Goal: Navigation & Orientation: Find specific page/section

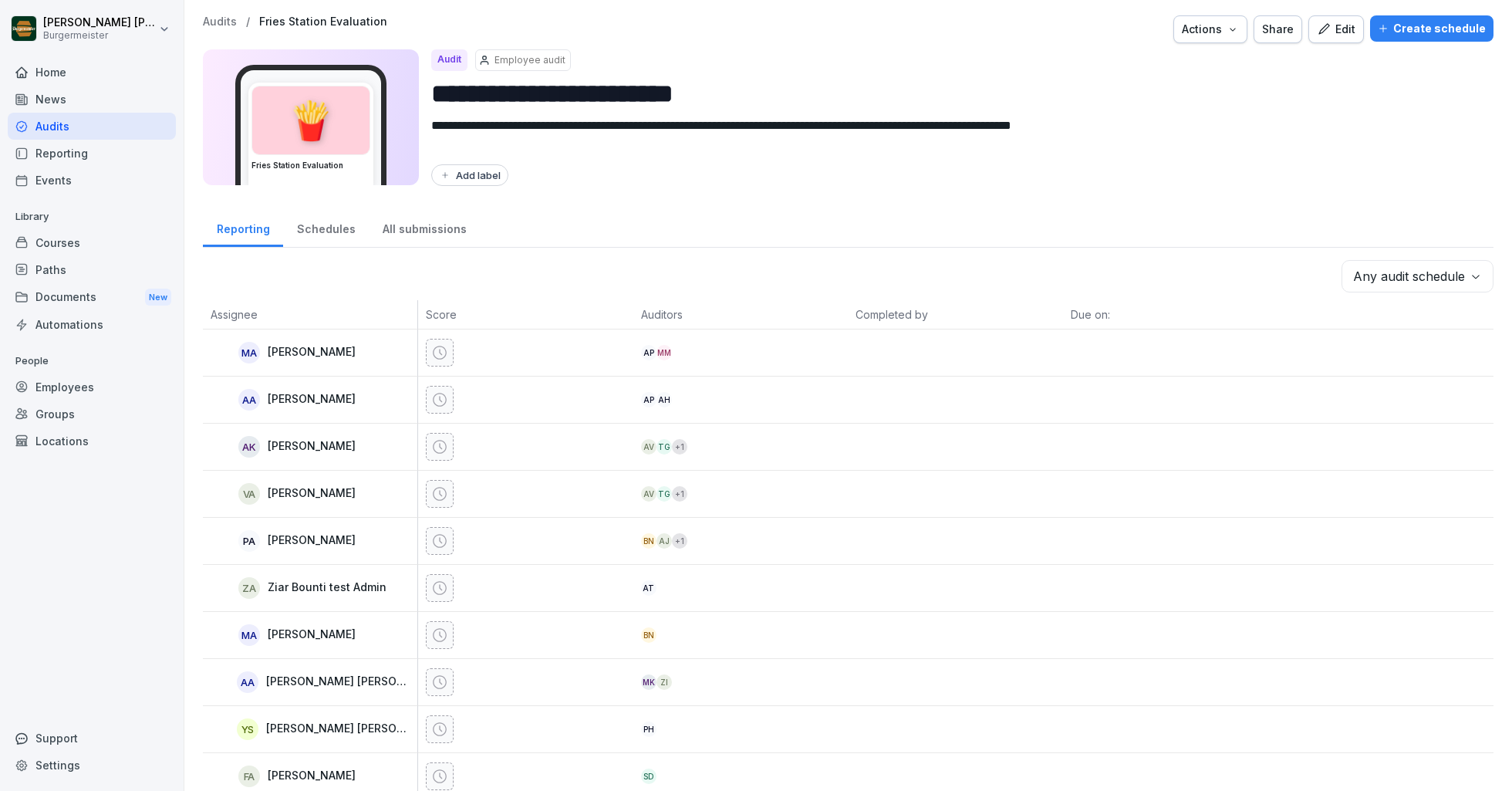
click at [227, 21] on p "Audits" at bounding box center [219, 22] width 34 height 13
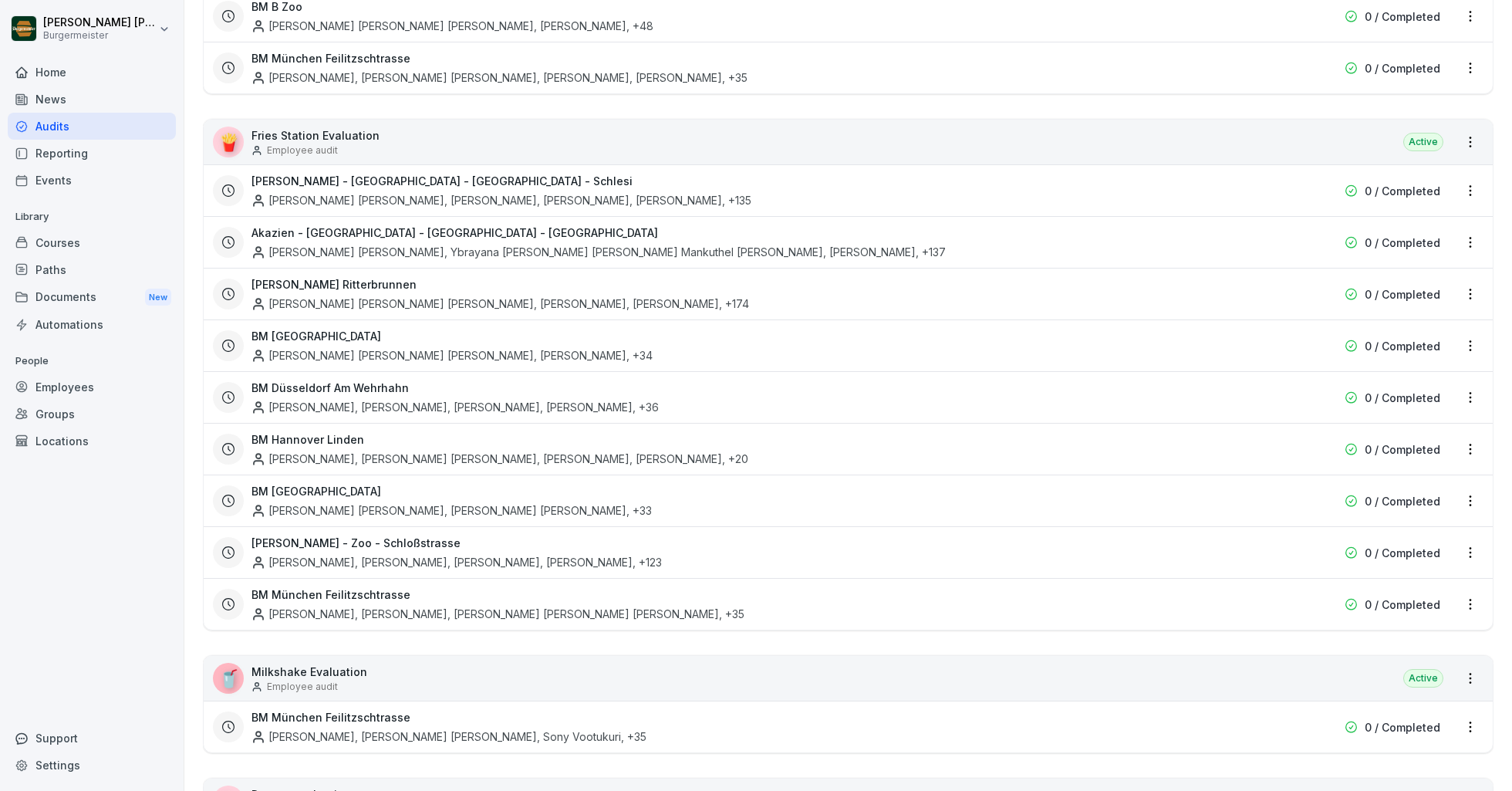
scroll to position [412, 0]
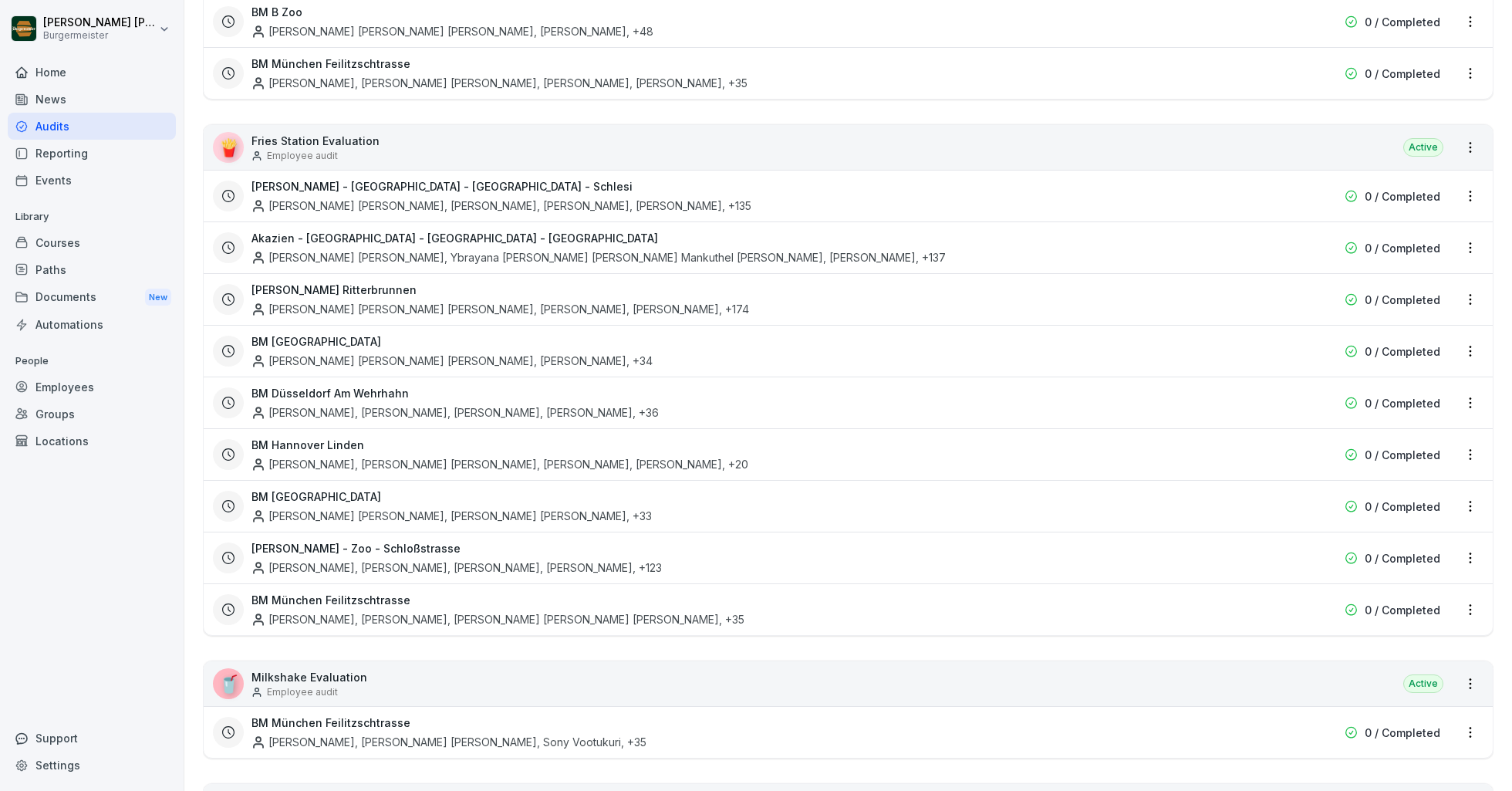
click at [52, 410] on div "Groups" at bounding box center [91, 414] width 168 height 27
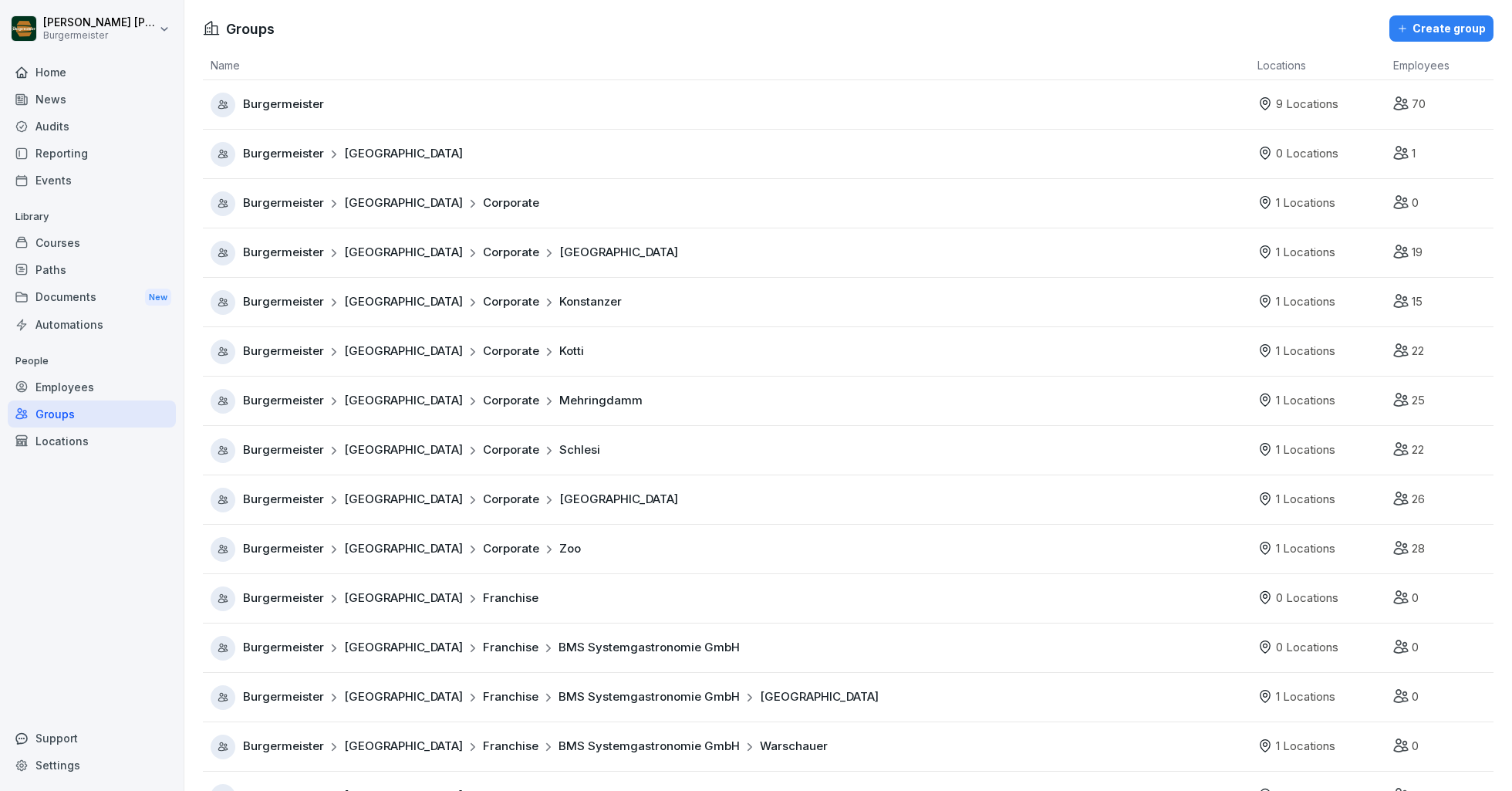
click at [52, 437] on div "Locations" at bounding box center [91, 441] width 168 height 27
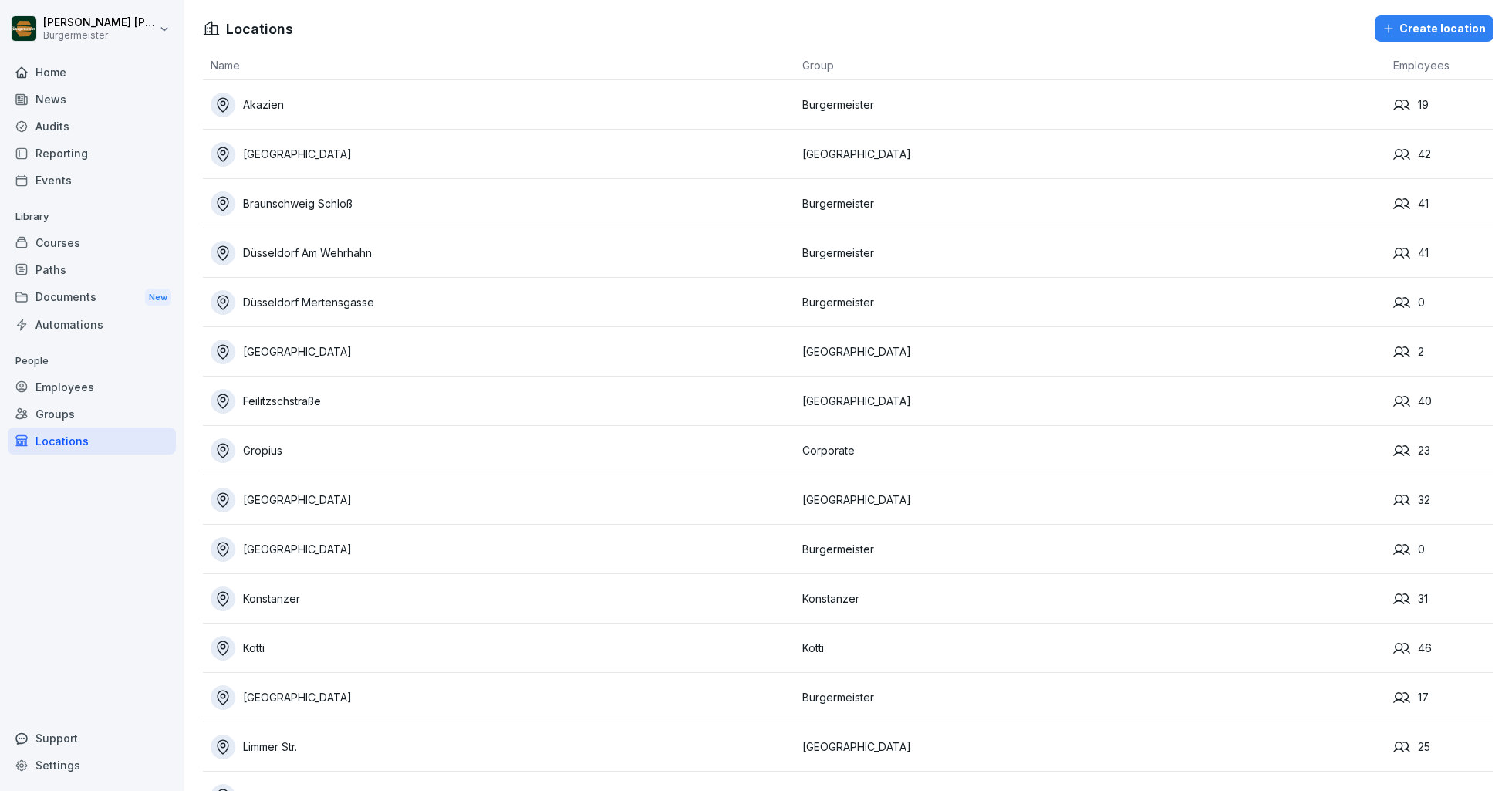
click at [285, 702] on div "[GEOGRAPHIC_DATA]" at bounding box center [503, 697] width 584 height 25
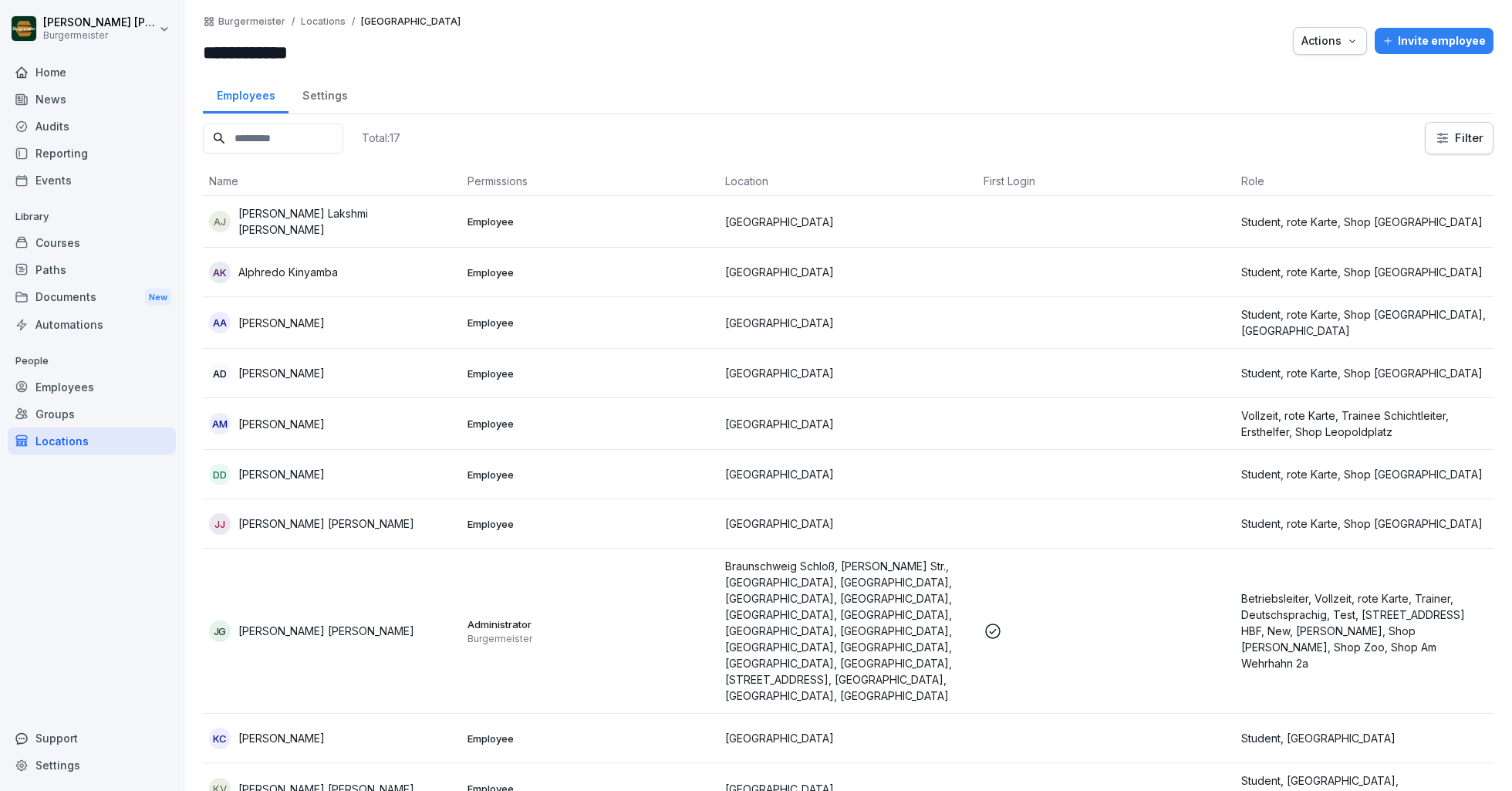
click at [312, 82] on div "Settings" at bounding box center [325, 94] width 73 height 39
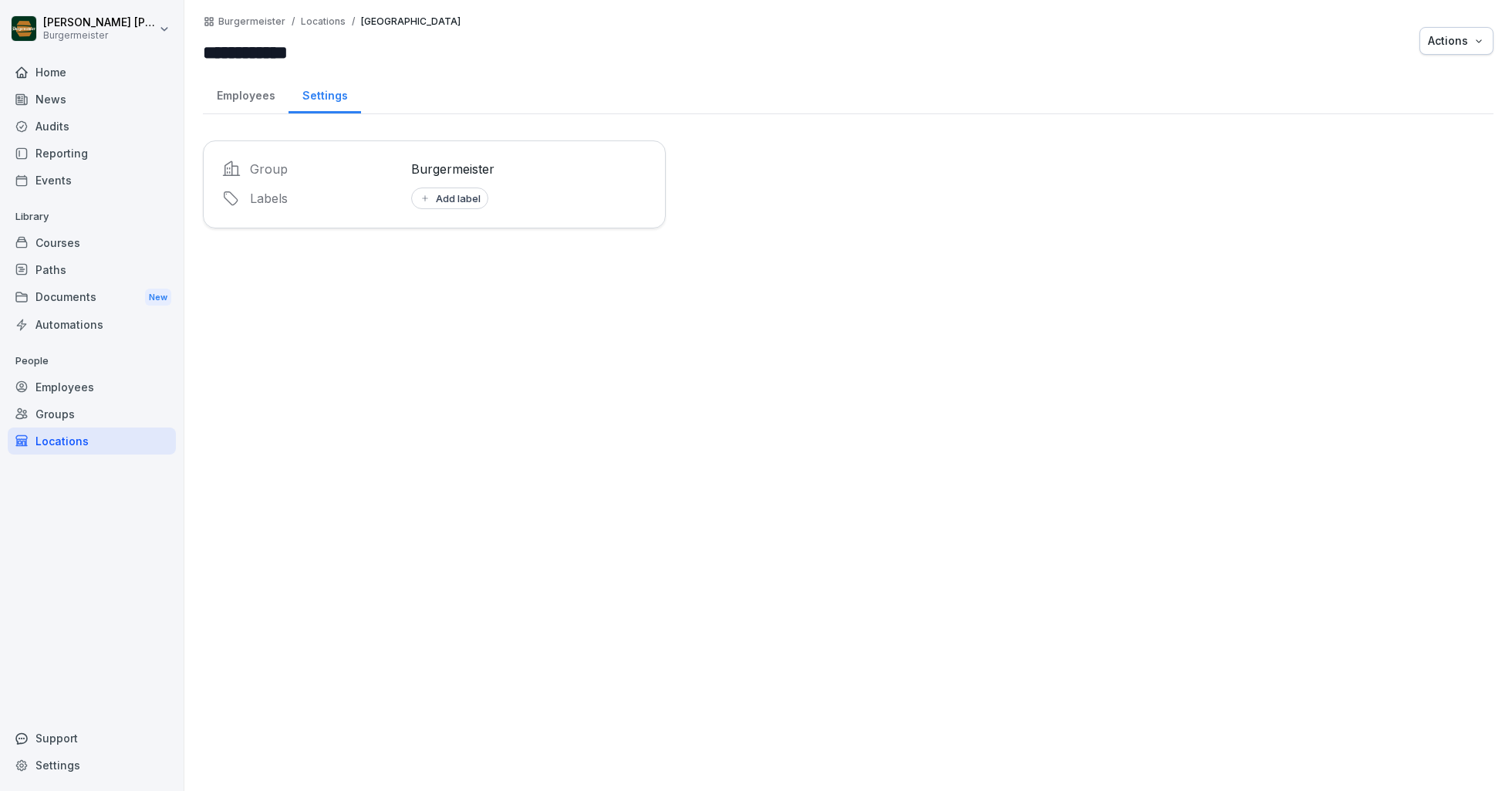
click at [263, 98] on div "Employees" at bounding box center [245, 94] width 86 height 39
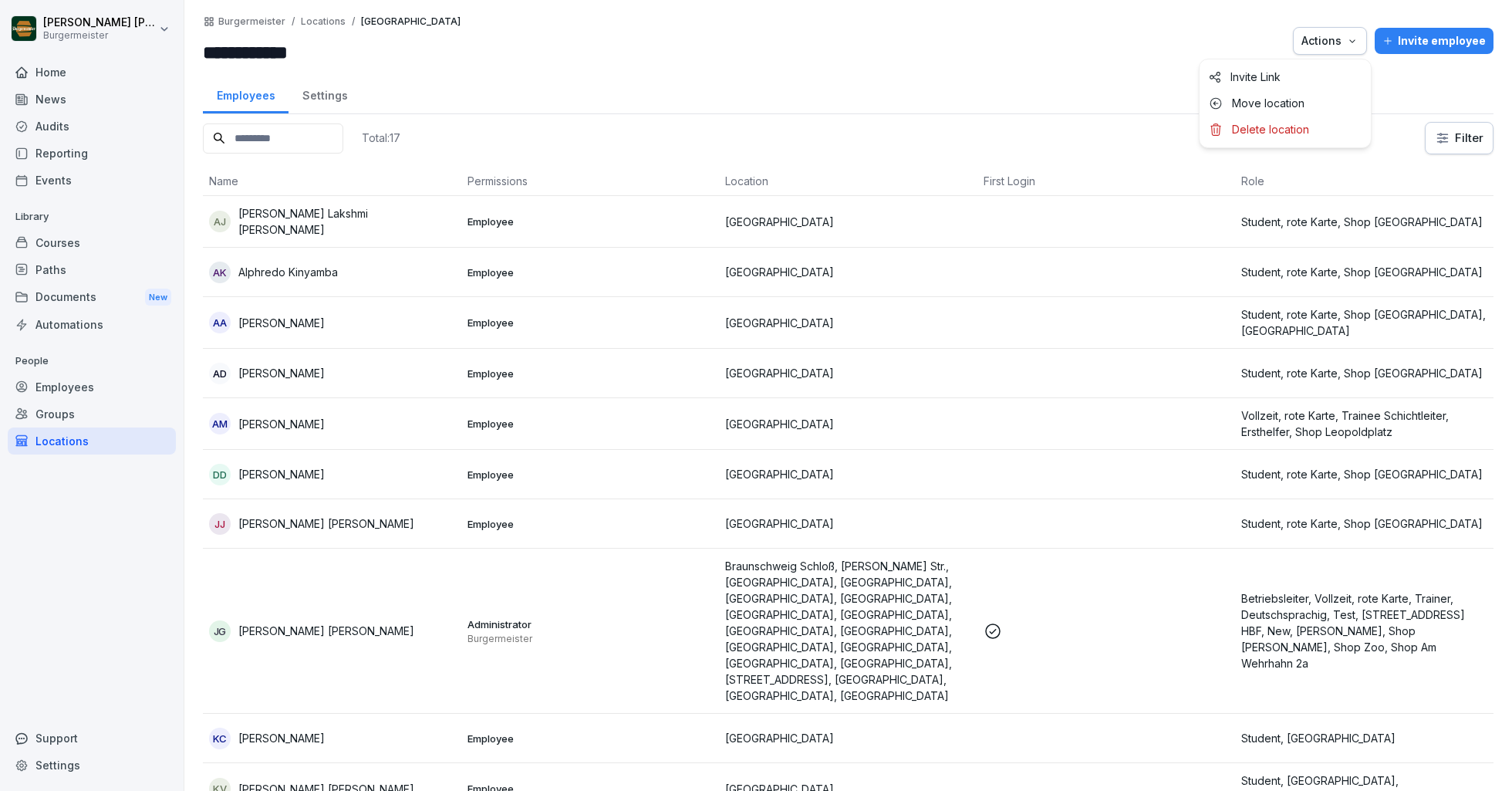
click at [1336, 39] on div "Actions" at bounding box center [1330, 41] width 57 height 17
click at [1165, 43] on html "**********" at bounding box center [756, 395] width 1512 height 791
click at [77, 441] on div "Locations" at bounding box center [91, 441] width 168 height 27
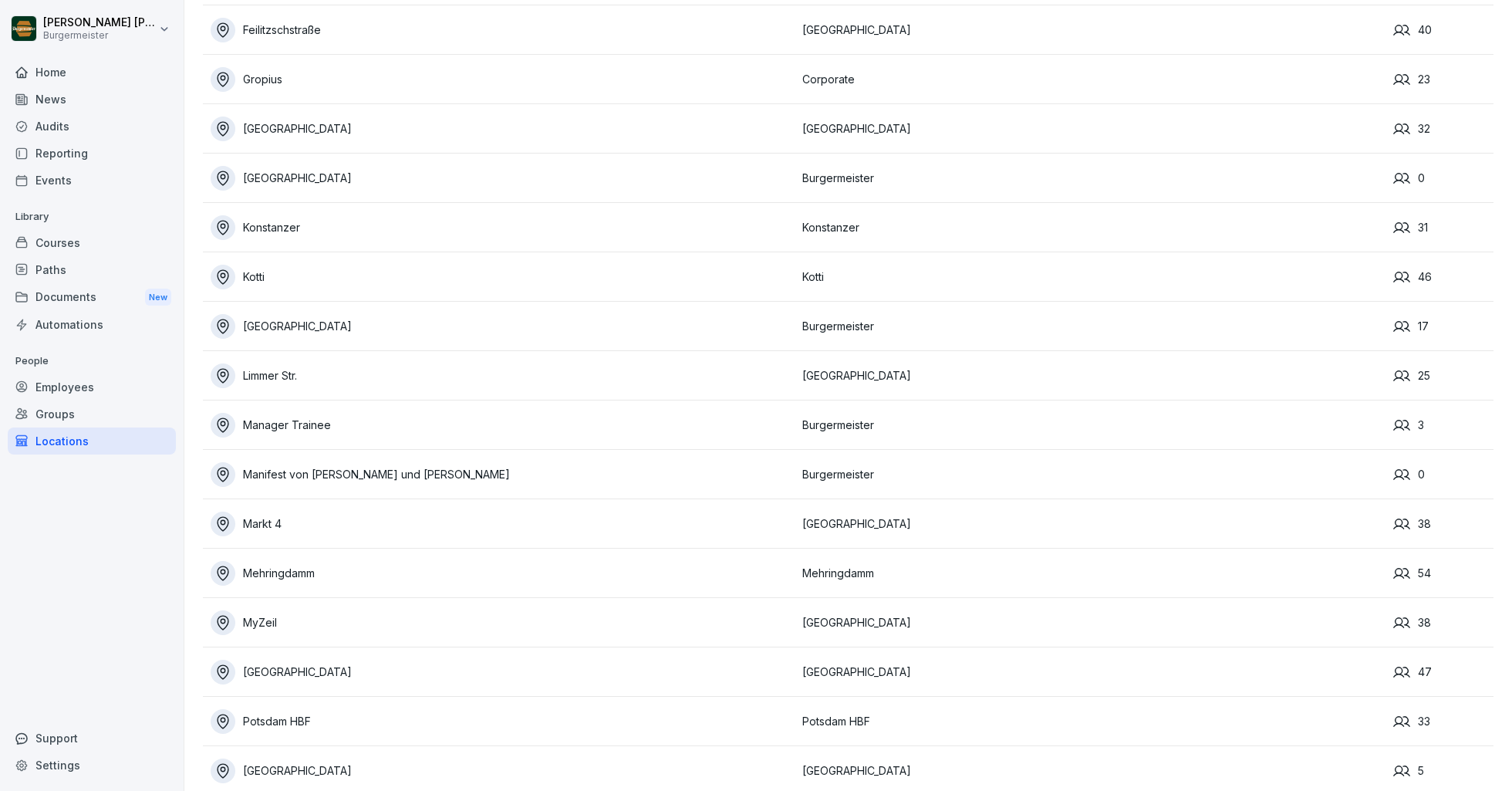
scroll to position [442, 0]
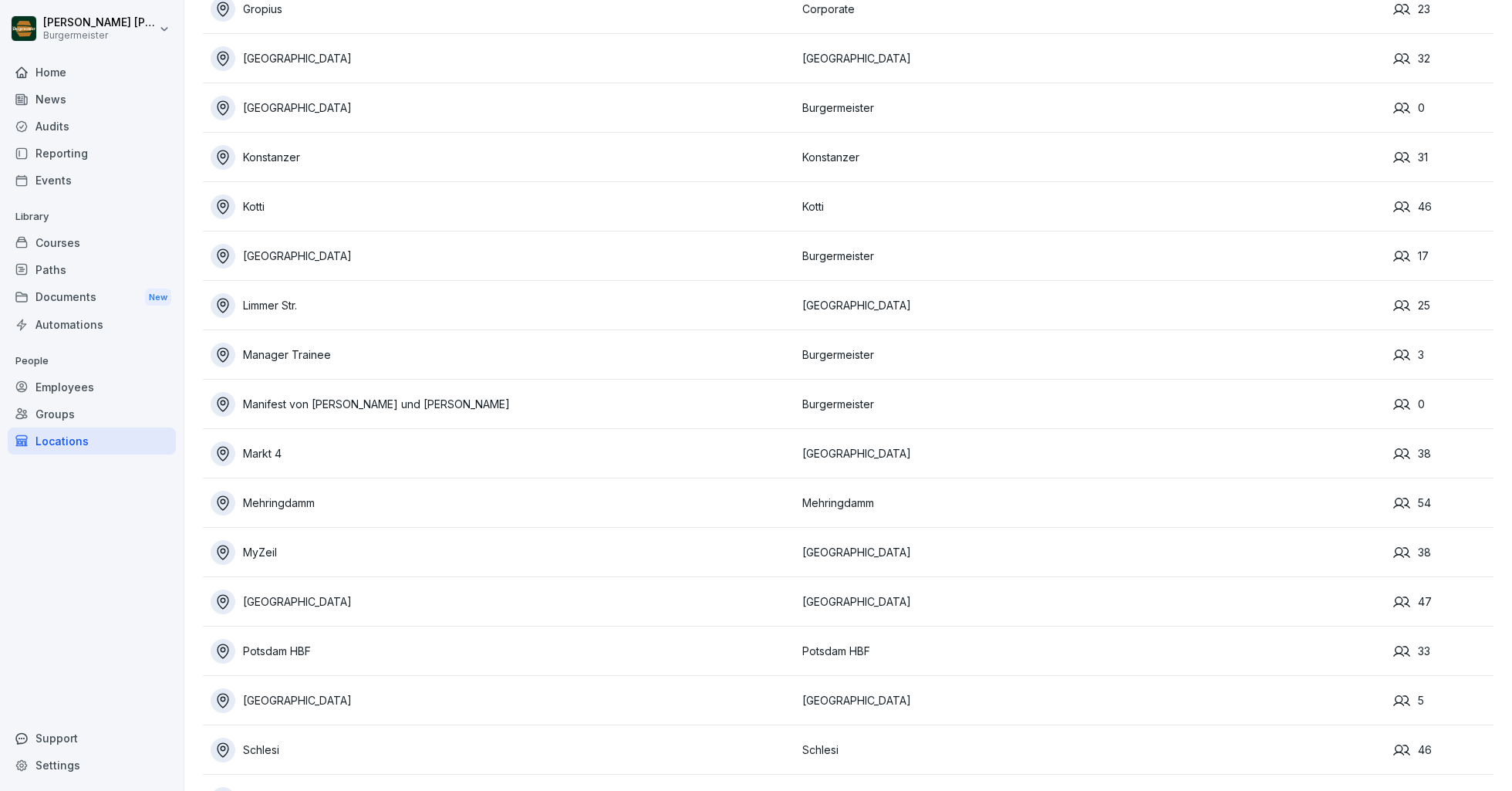
click at [299, 498] on div "Mehringdamm" at bounding box center [503, 503] width 584 height 25
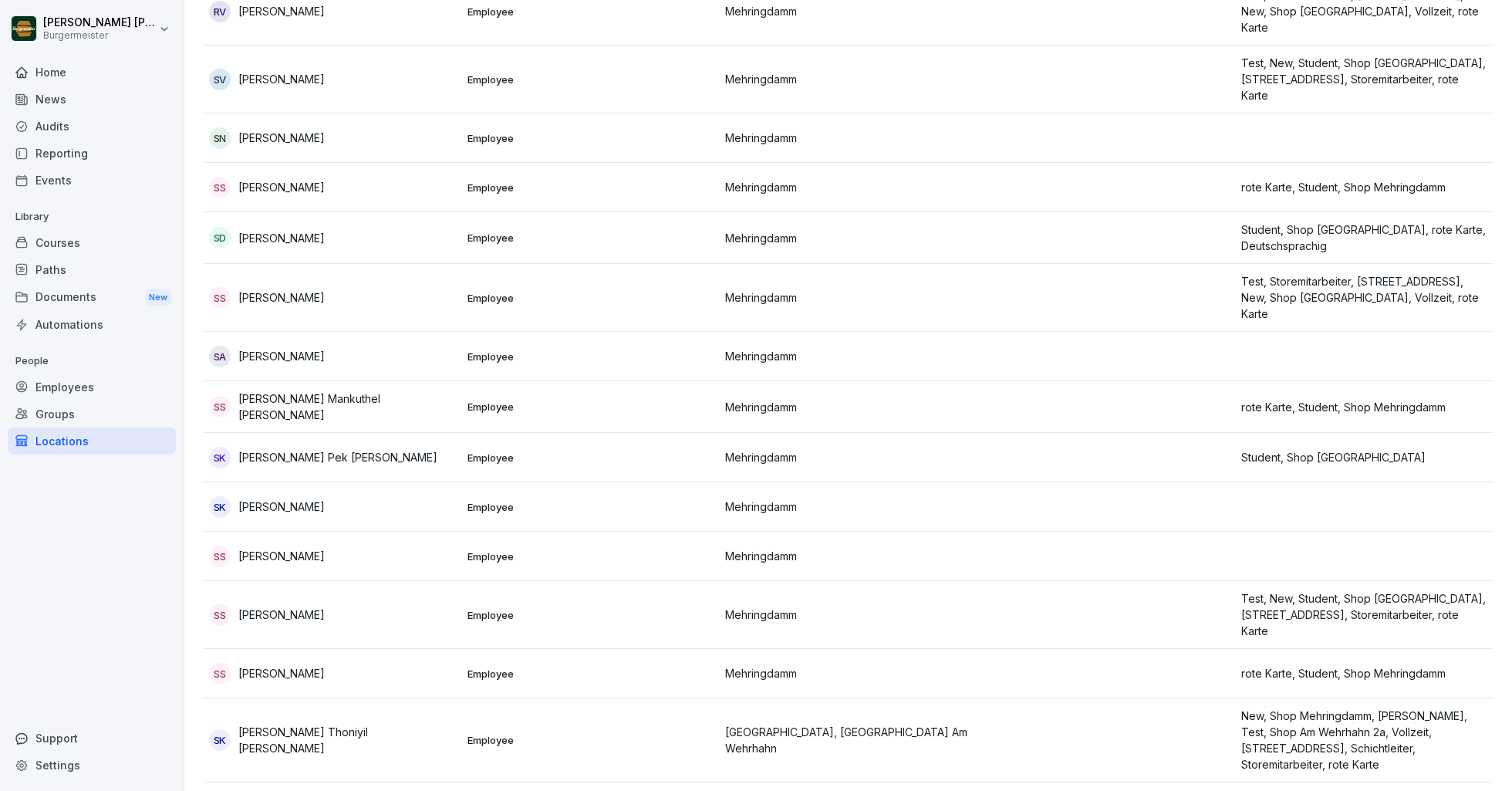
scroll to position [2590, 0]
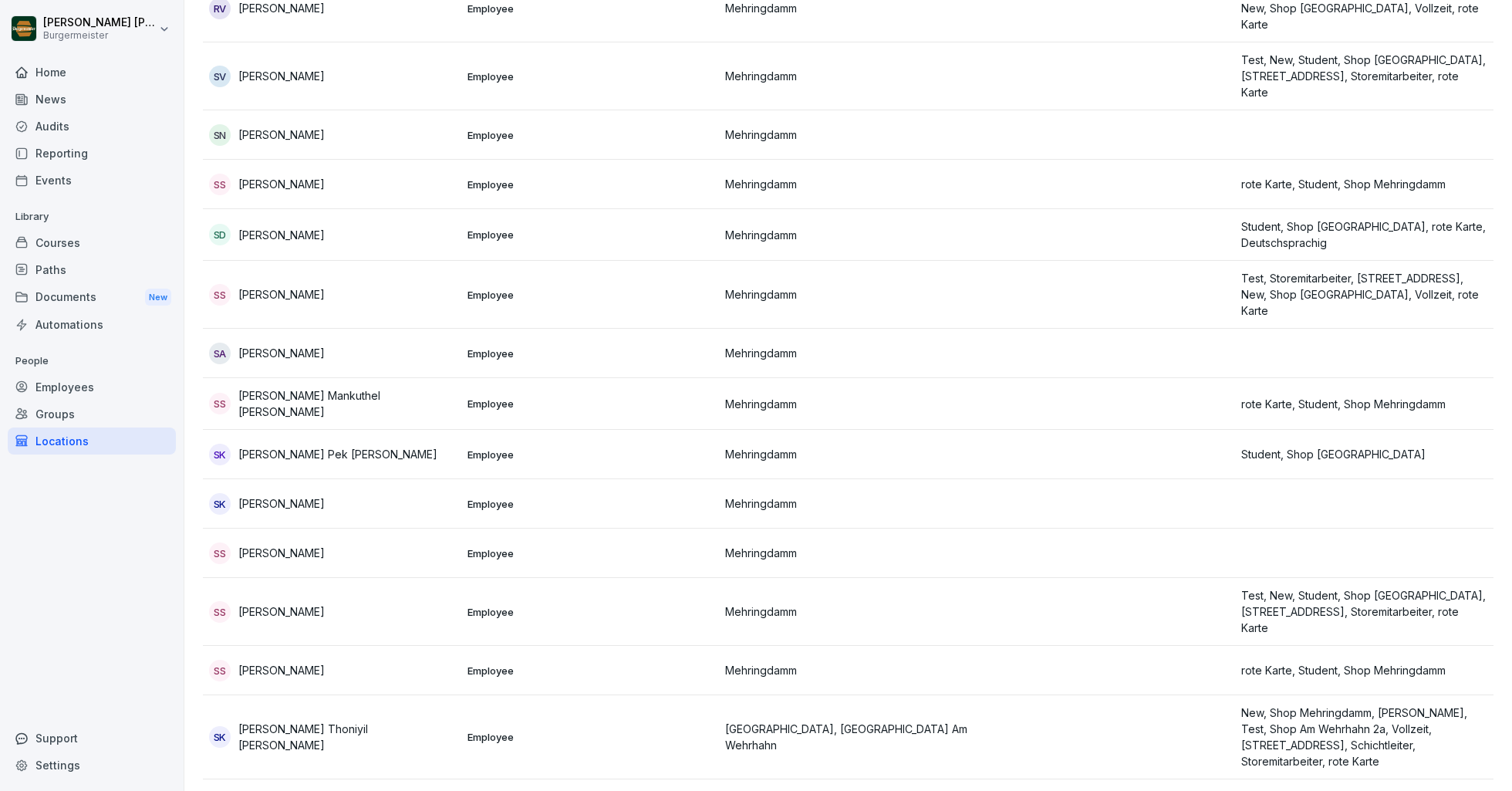
click at [57, 380] on div "Employees" at bounding box center [91, 387] width 168 height 27
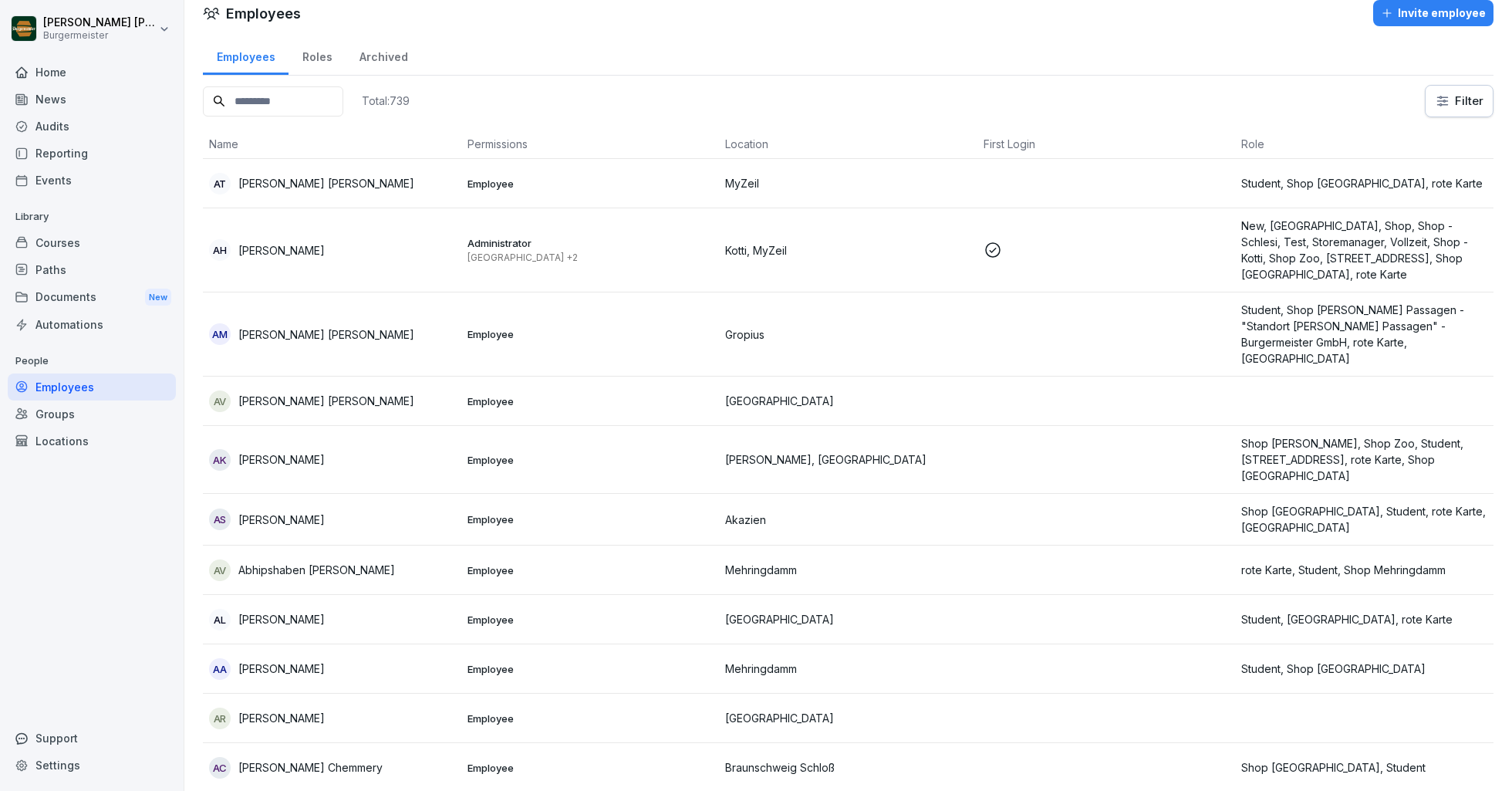
click at [288, 96] on input at bounding box center [272, 101] width 140 height 30
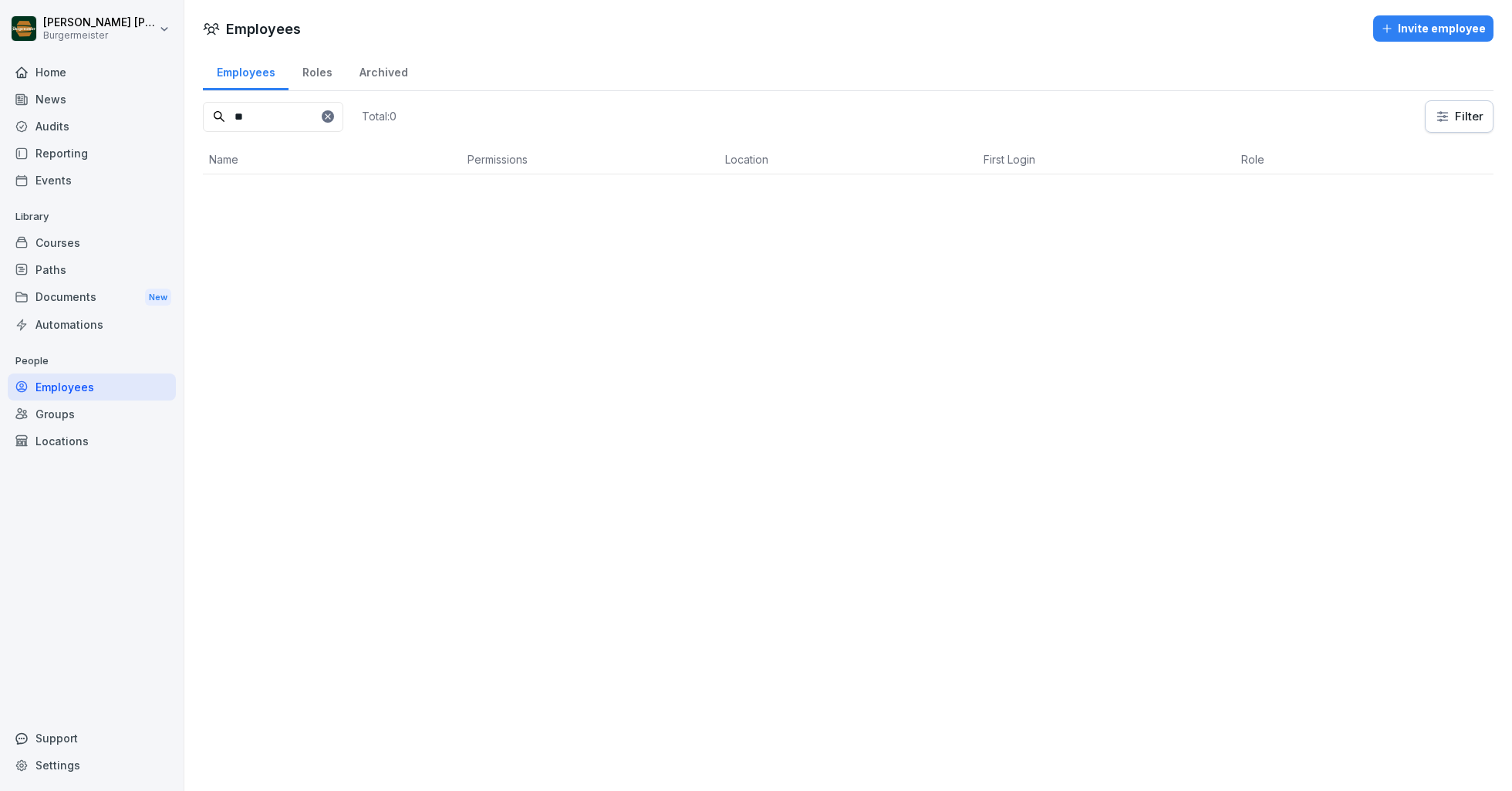
type input "*"
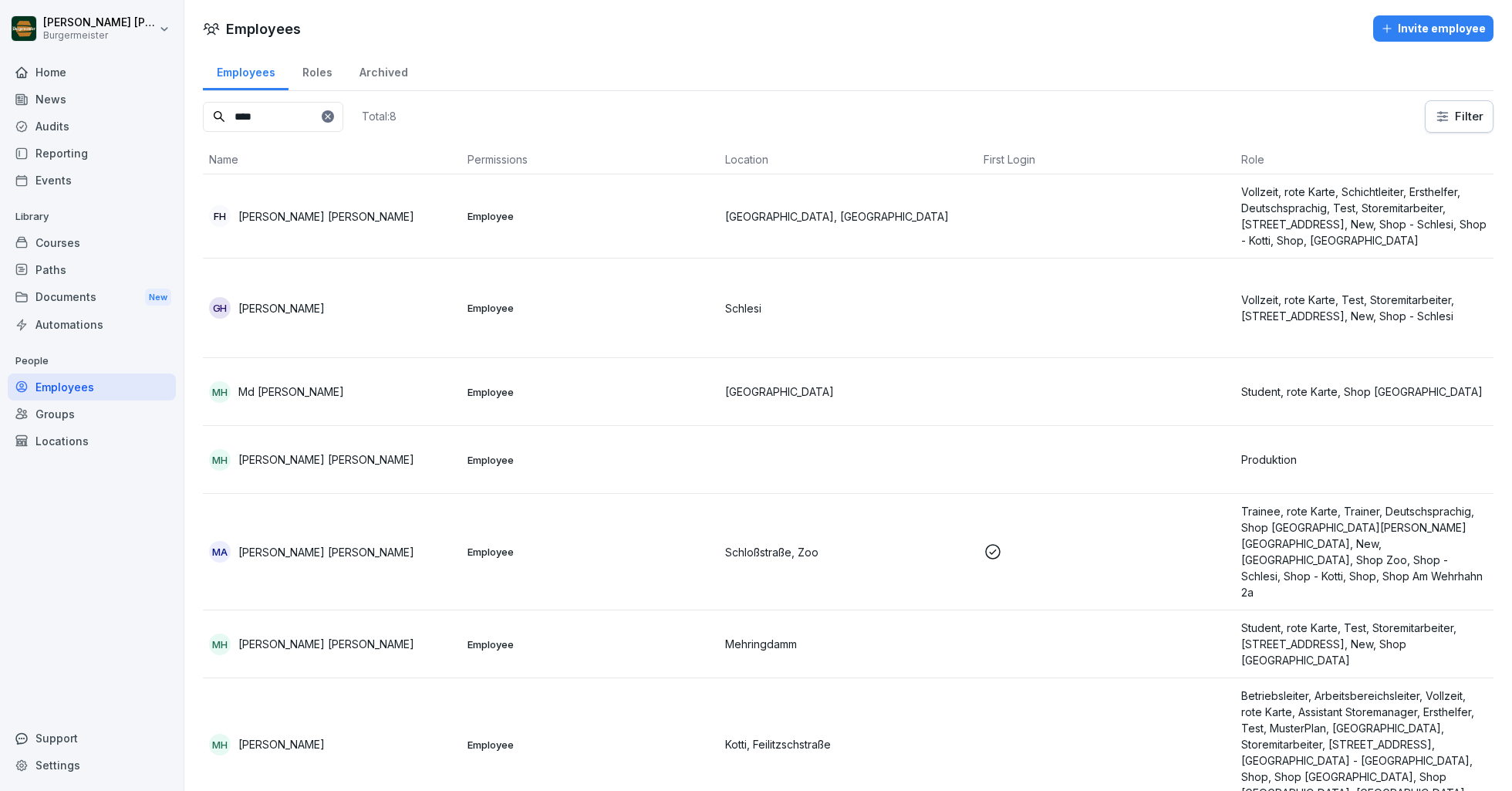
type input "****"
